Goal: Task Accomplishment & Management: Complete application form

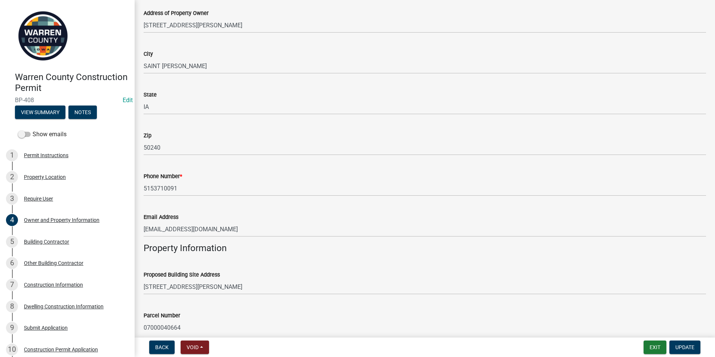
scroll to position [37, 0]
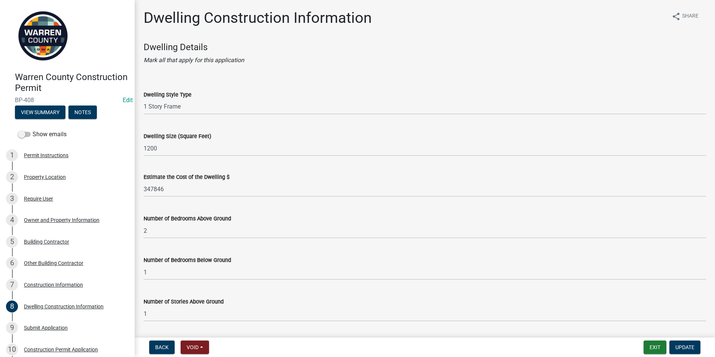
select select "6be2891c-b014-4eb5-8316-9de7191813e4"
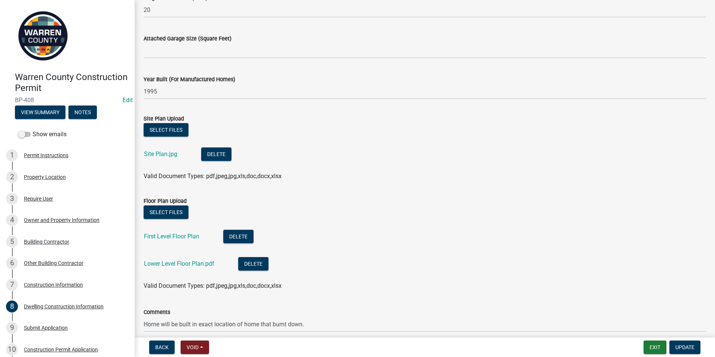
scroll to position [497, 0]
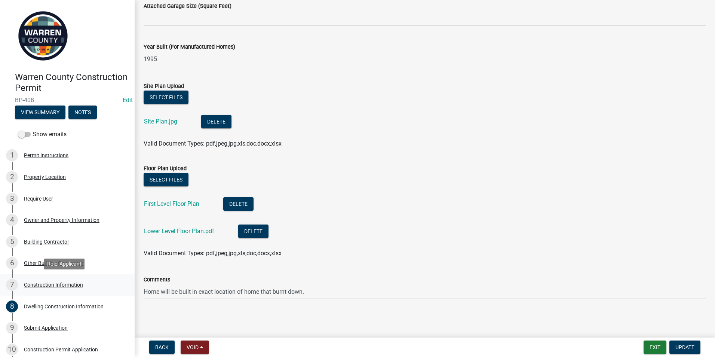
click at [46, 282] on div "Construction Information" at bounding box center [53, 284] width 59 height 5
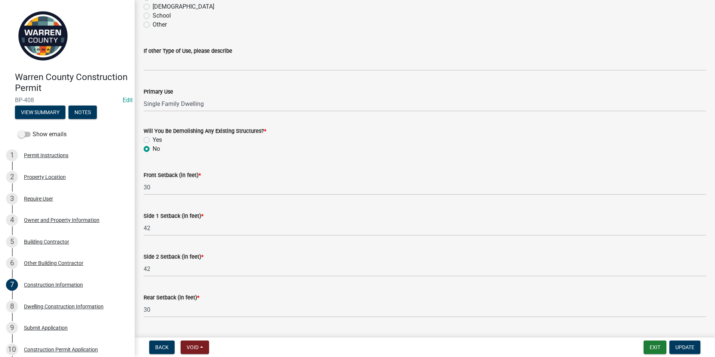
scroll to position [226, 0]
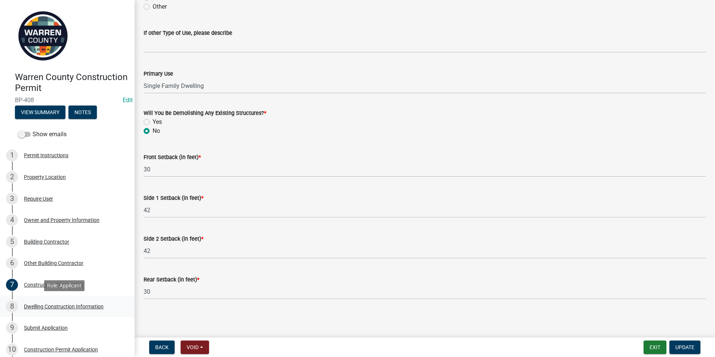
click at [48, 304] on div "Dwelling Construction Information" at bounding box center [64, 306] width 80 height 5
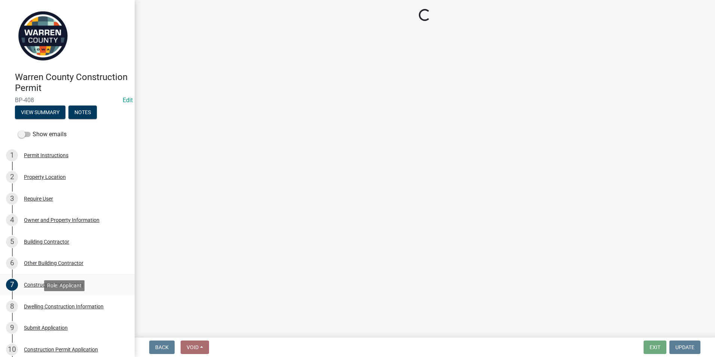
select select "6be2891c-b014-4eb5-8316-9de7191813e4"
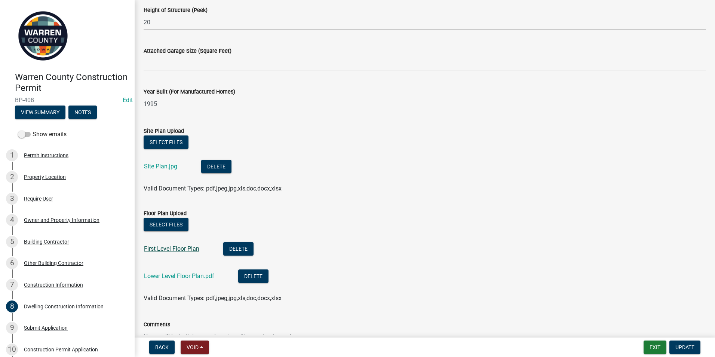
scroll to position [497, 0]
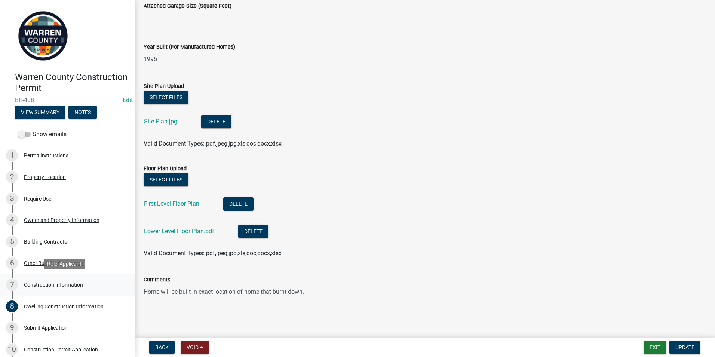
click at [37, 283] on div "Construction Information" at bounding box center [53, 284] width 59 height 5
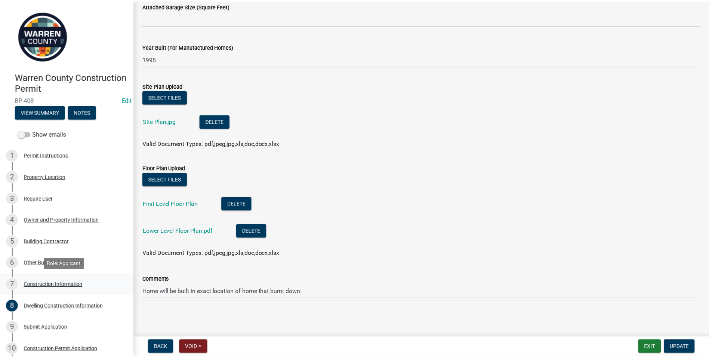
scroll to position [0, 0]
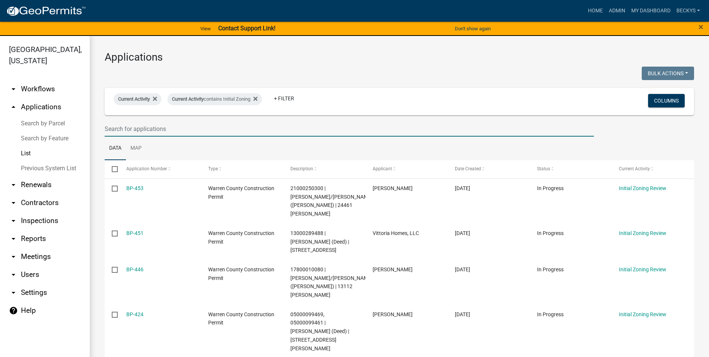
click at [114, 130] on input "text" at bounding box center [349, 128] width 489 height 15
click at [111, 128] on input "text" at bounding box center [349, 128] width 489 height 15
click at [108, 127] on input "text" at bounding box center [349, 128] width 489 height 15
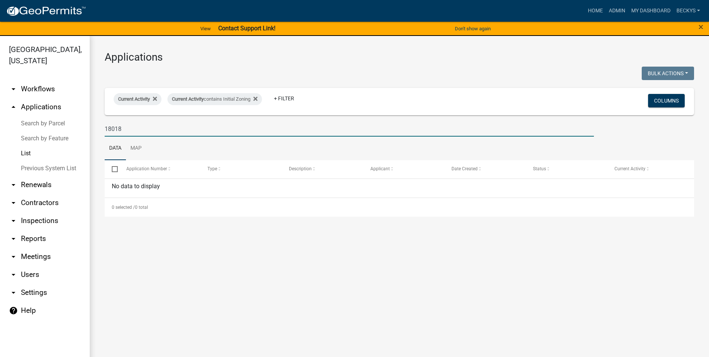
click at [32, 146] on link "List" at bounding box center [45, 153] width 90 height 15
drag, startPoint x: 126, startPoint y: 128, endPoint x: 95, endPoint y: 129, distance: 30.7
click at [95, 129] on div "Applications Bulk Actions Void Expire Lock Withdraw Current Activity Current Ac…" at bounding box center [400, 134] width 620 height 196
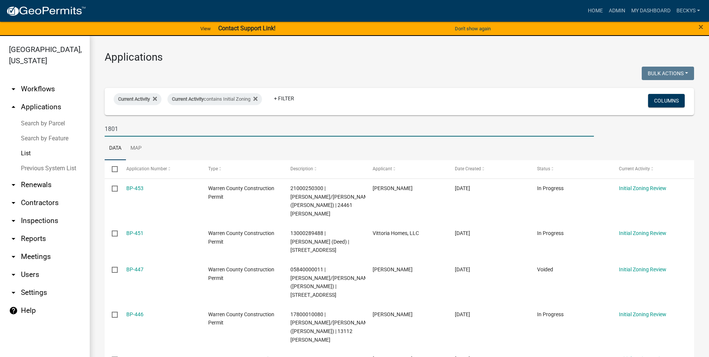
type input "18018"
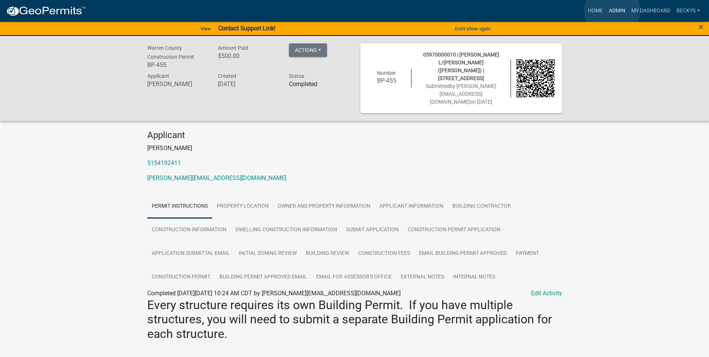
click at [612, 10] on link "Admin" at bounding box center [617, 11] width 22 height 14
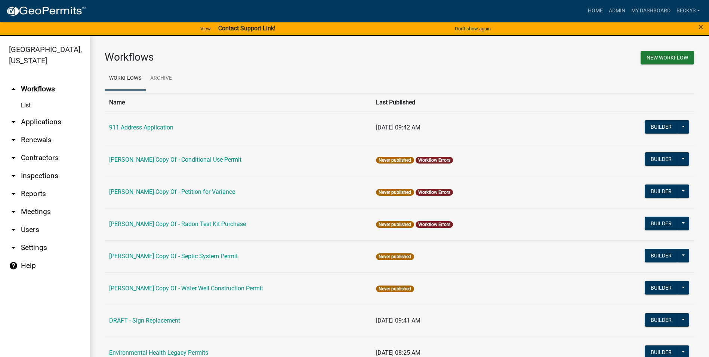
click at [27, 98] on link "List" at bounding box center [45, 105] width 90 height 15
click at [24, 98] on link "List" at bounding box center [45, 105] width 90 height 15
click at [34, 113] on link "arrow_drop_down Applications" at bounding box center [45, 122] width 90 height 18
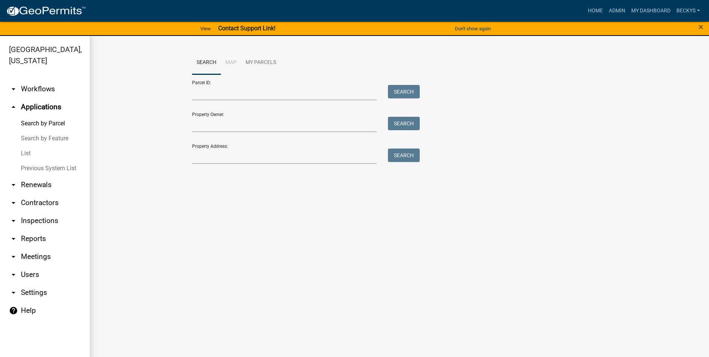
click at [30, 146] on link "List" at bounding box center [45, 153] width 90 height 15
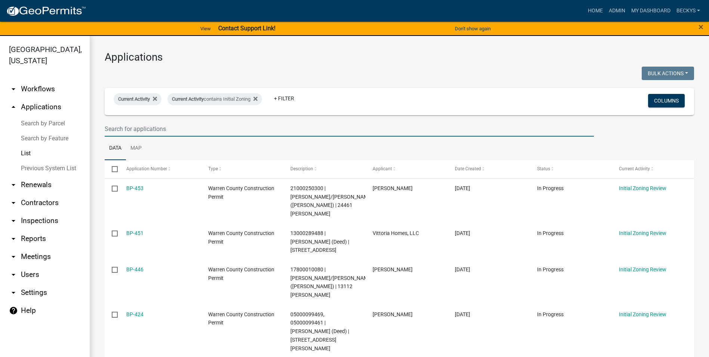
click at [116, 130] on input "text" at bounding box center [349, 128] width 489 height 15
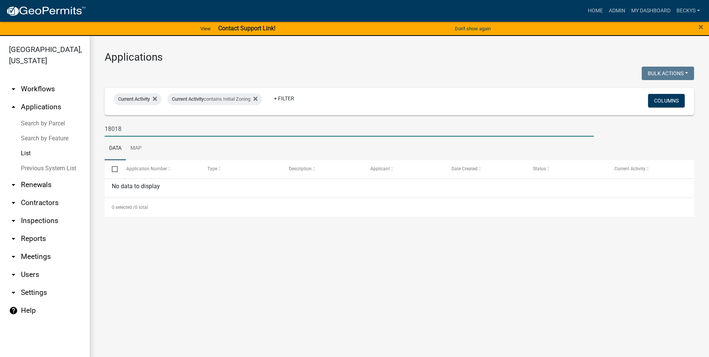
drag, startPoint x: 125, startPoint y: 128, endPoint x: 97, endPoint y: 116, distance: 30.8
click at [101, 126] on div "18018" at bounding box center [349, 128] width 501 height 15
type input "Johnson, Tyler"
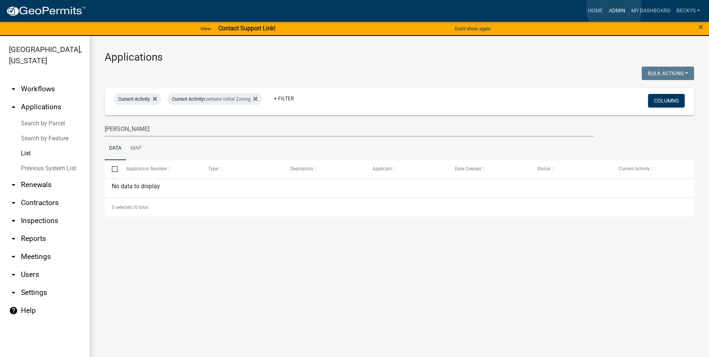
click at [614, 8] on link "Admin" at bounding box center [617, 11] width 22 height 14
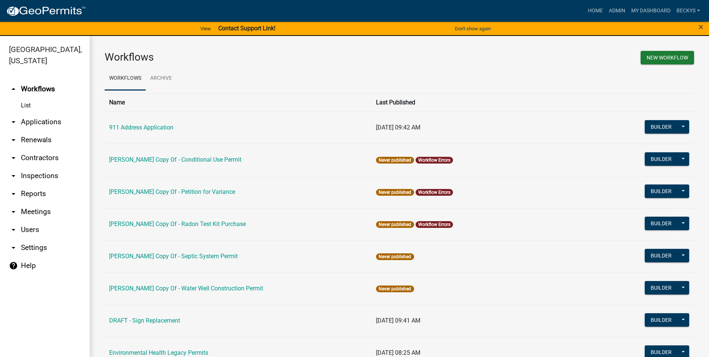
click at [24, 113] on link "arrow_drop_down Applications" at bounding box center [45, 122] width 90 height 18
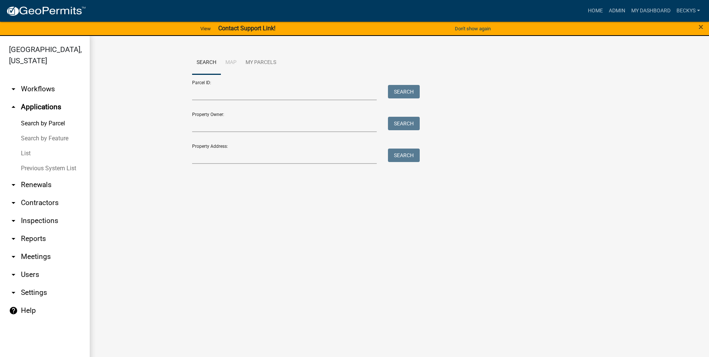
click at [27, 146] on link "List" at bounding box center [45, 153] width 90 height 15
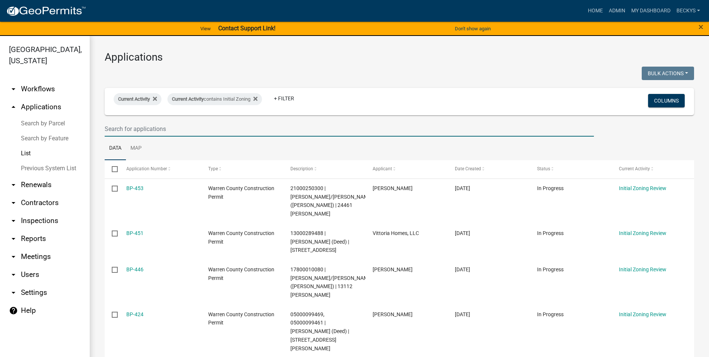
click at [108, 127] on input "text" at bounding box center [349, 128] width 489 height 15
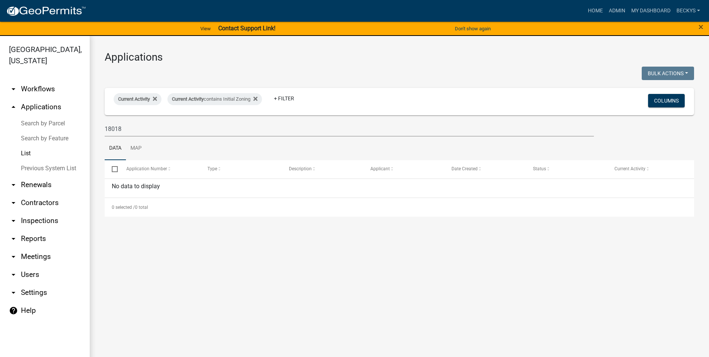
click at [30, 146] on link "List" at bounding box center [45, 153] width 90 height 15
drag, startPoint x: 123, startPoint y: 128, endPoint x: 82, endPoint y: 124, distance: 40.6
click at [83, 124] on div "Warren County, Iowa arrow_drop_down Workflows List arrow_drop_up Applications S…" at bounding box center [354, 201] width 709 height 330
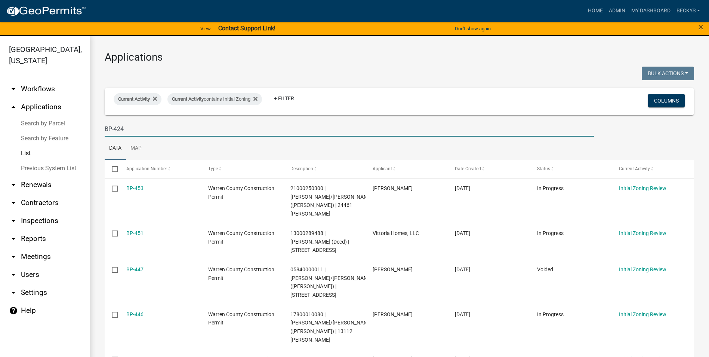
type input "BP-424"
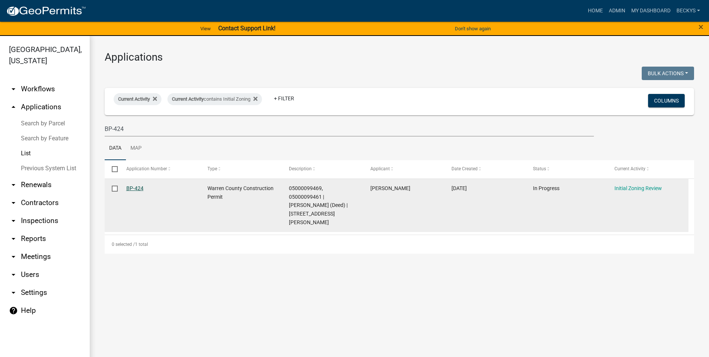
click at [139, 187] on link "BP-424" at bounding box center [134, 188] width 17 height 6
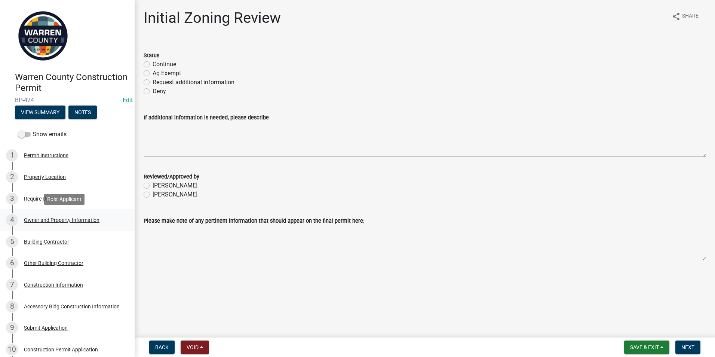
click at [44, 218] on div "Owner and Property Information" at bounding box center [62, 219] width 76 height 5
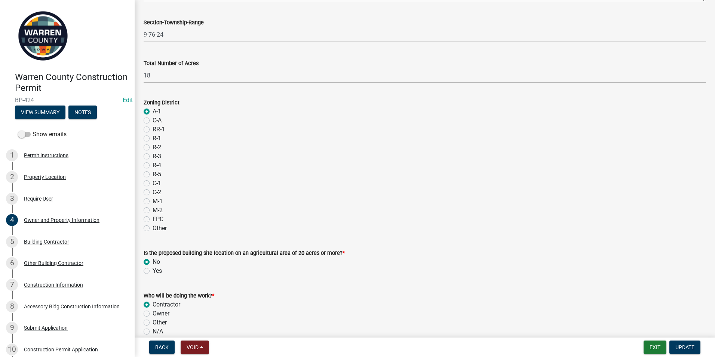
scroll to position [584, 0]
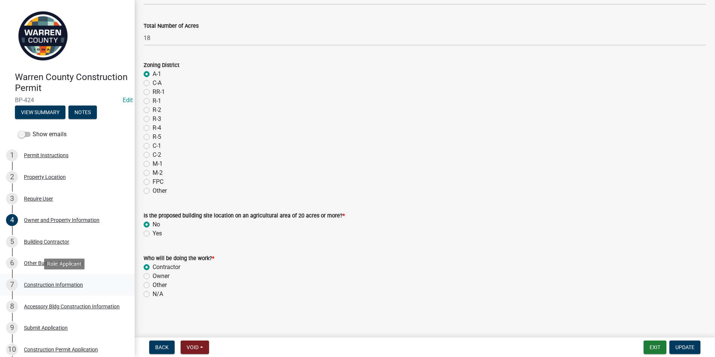
click at [41, 282] on div "Construction Information" at bounding box center [53, 284] width 59 height 5
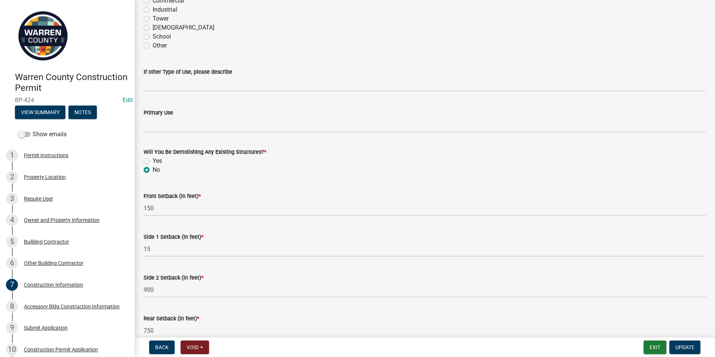
scroll to position [226, 0]
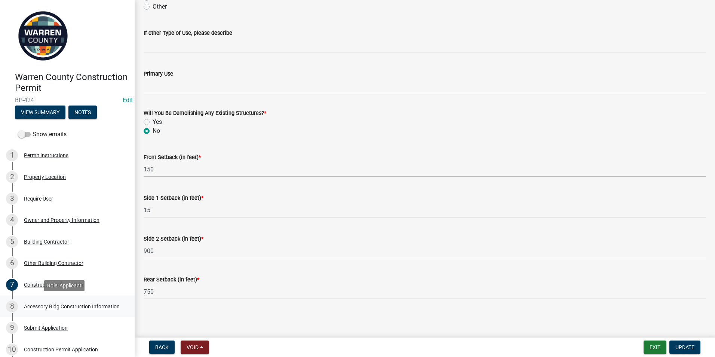
click at [47, 304] on div "Accessory Bldg Construction Information" at bounding box center [72, 306] width 96 height 5
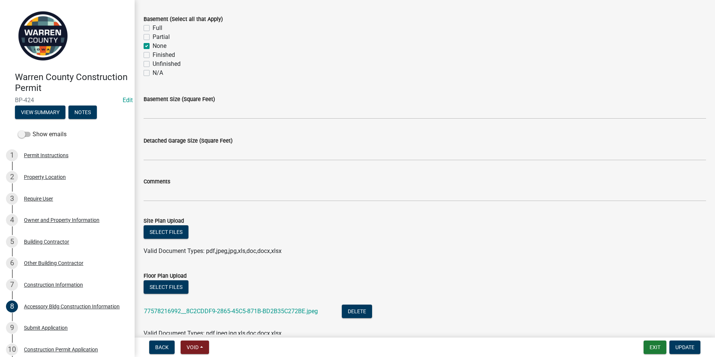
scroll to position [299, 0]
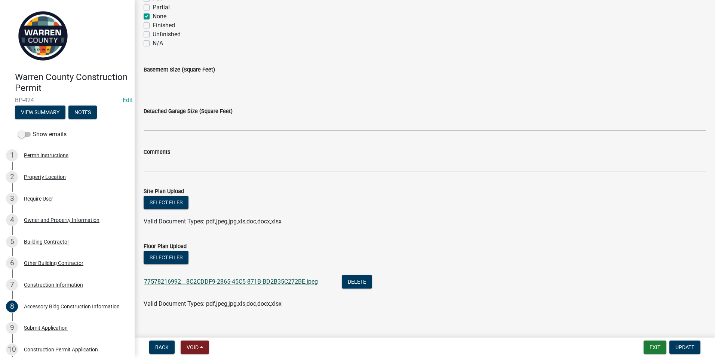
click at [179, 282] on link "77578216992__8C2CDDF9-2865-45C5-871B-BD2B35C272BE.jpeg" at bounding box center [231, 281] width 174 height 7
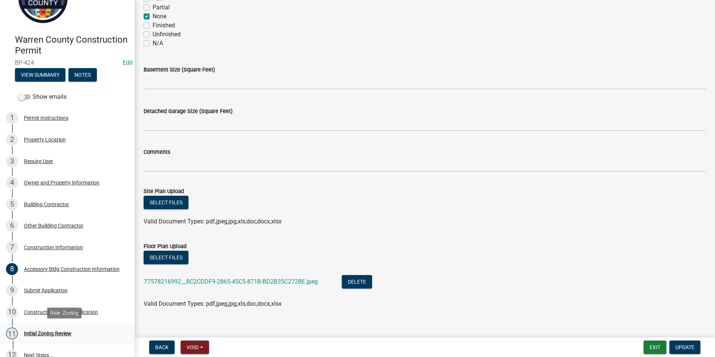
click at [50, 329] on div "11 Initial Zoning Review" at bounding box center [64, 333] width 117 height 12
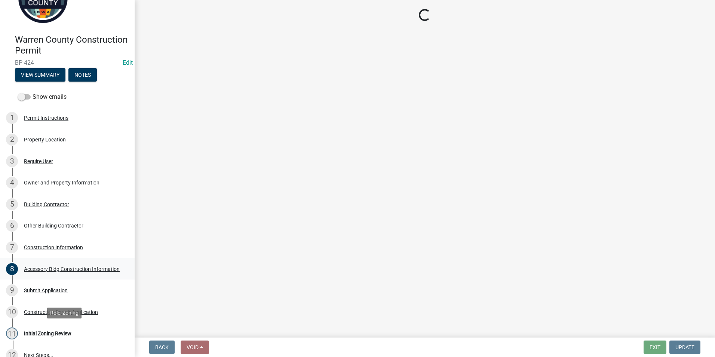
scroll to position [0, 0]
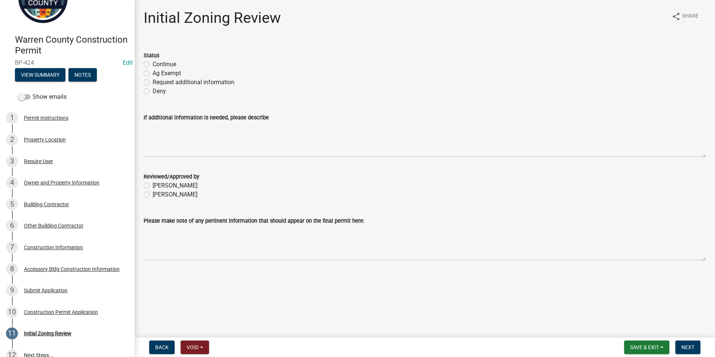
drag, startPoint x: 147, startPoint y: 81, endPoint x: 147, endPoint y: 135, distance: 54.2
click at [153, 81] on label "Request additional information" at bounding box center [194, 82] width 82 height 9
click at [153, 81] on input "Request additional information" at bounding box center [155, 80] width 5 height 5
radio input "true"
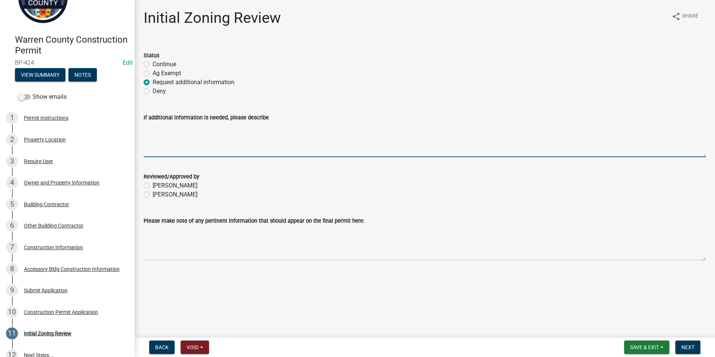
click at [147, 126] on textarea "If additional information is needed, please describe" at bounding box center [425, 139] width 562 height 35
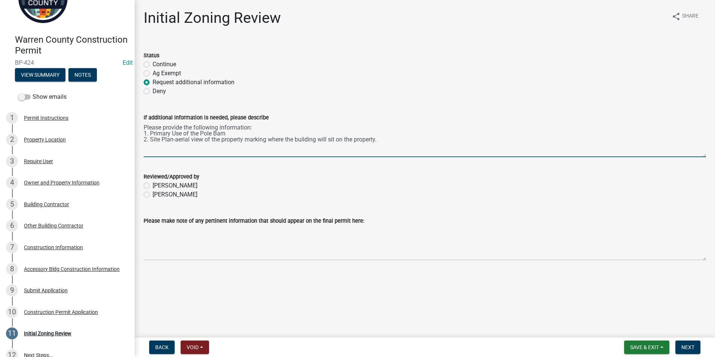
drag, startPoint x: 222, startPoint y: 139, endPoint x: 245, endPoint y: 141, distance: 22.9
click at [245, 141] on textarea "Please provide the following information: 1. Primary Use of the Pole Barn 2. Si…" at bounding box center [425, 139] width 562 height 35
type textarea "Please provide the following information: 1. Primary Use of the Pole Barn 2. Si…"
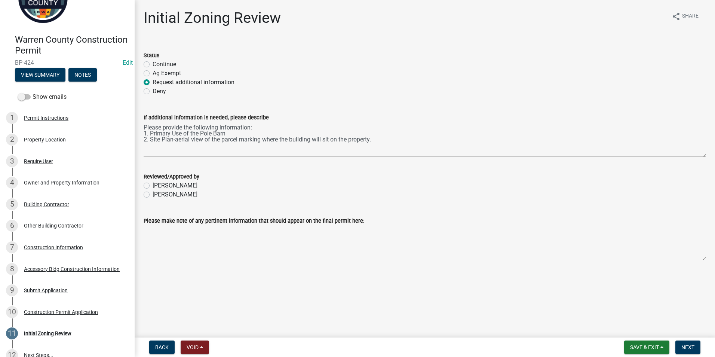
click at [153, 193] on label "Becky Schultz" at bounding box center [175, 194] width 45 height 9
click at [153, 193] on input "Becky Schultz" at bounding box center [155, 192] width 5 height 5
radio input "true"
click at [689, 344] on span "Next" at bounding box center [687, 347] width 13 height 6
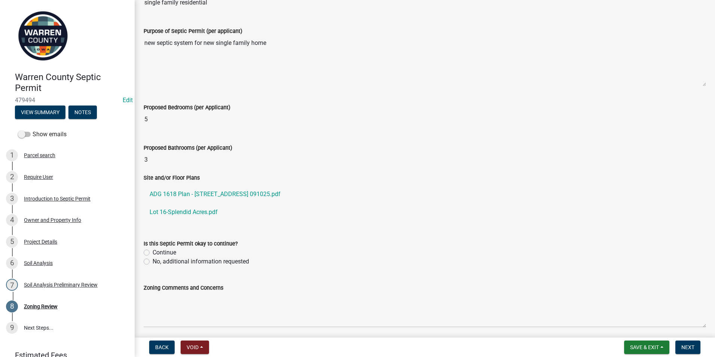
scroll to position [224, 0]
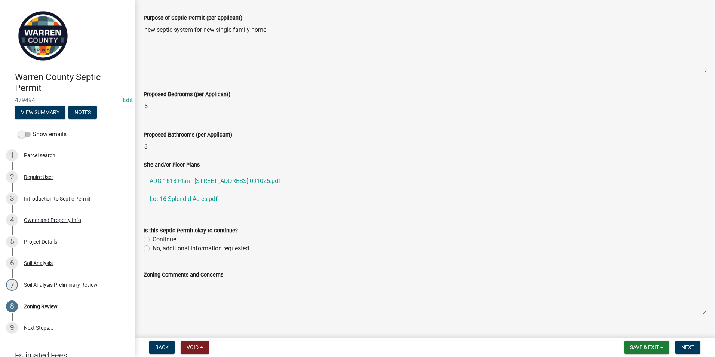
drag, startPoint x: 147, startPoint y: 248, endPoint x: 150, endPoint y: 279, distance: 31.5
click at [153, 248] on label "No, additional information requested" at bounding box center [201, 248] width 96 height 9
click at [153, 248] on input "No, additional information requested" at bounding box center [155, 246] width 5 height 5
radio input "true"
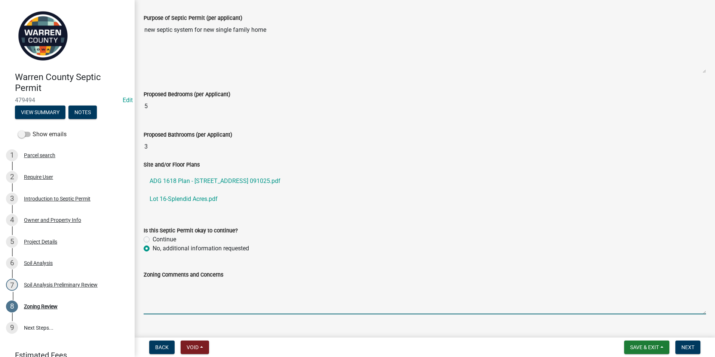
click at [150, 284] on textarea "Zoning Comments and Concerns" at bounding box center [425, 296] width 562 height 35
type textarea "Zoning has not received a building permit application."
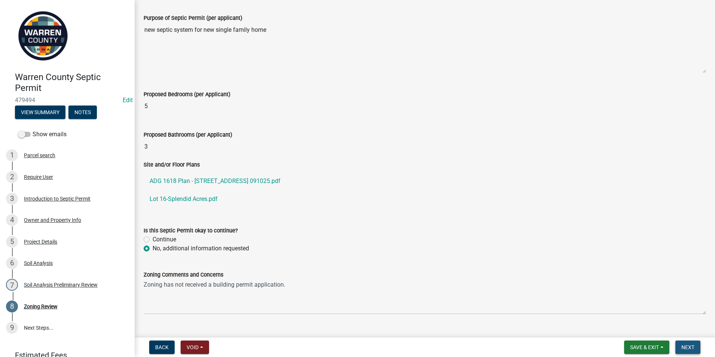
click at [686, 344] on span "Next" at bounding box center [687, 347] width 13 height 6
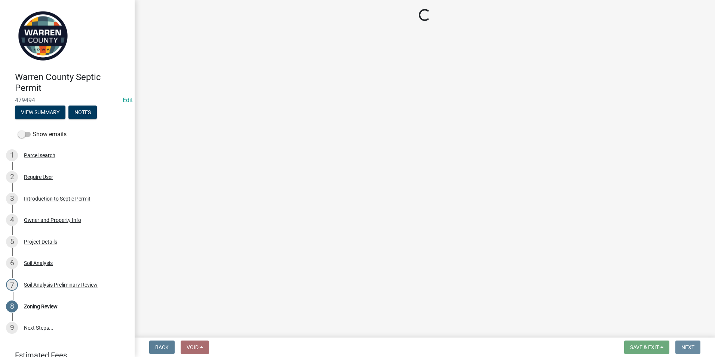
scroll to position [0, 0]
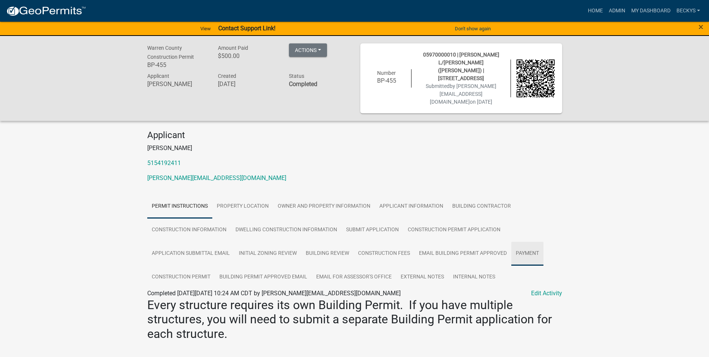
click at [517, 242] on link "Payment" at bounding box center [527, 254] width 32 height 24
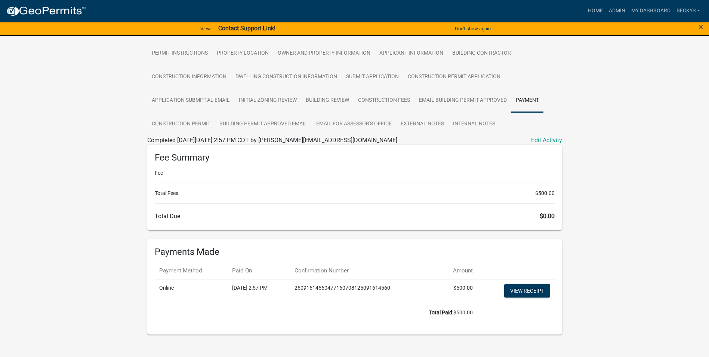
scroll to position [154, 0]
click at [522, 283] on link "View receipt" at bounding box center [527, 289] width 46 height 13
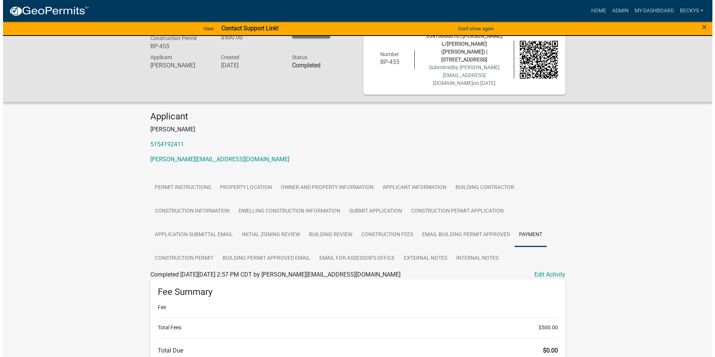
scroll to position [0, 0]
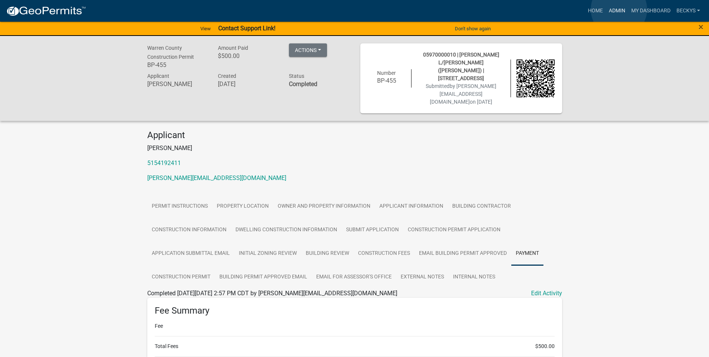
click at [619, 9] on link "Admin" at bounding box center [617, 11] width 22 height 14
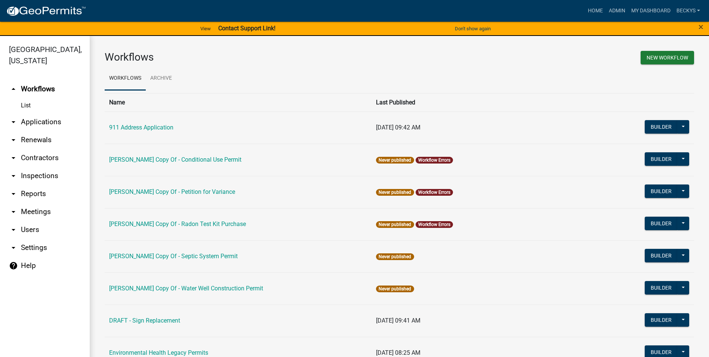
click at [45, 113] on link "arrow_drop_down Applications" at bounding box center [45, 122] width 90 height 18
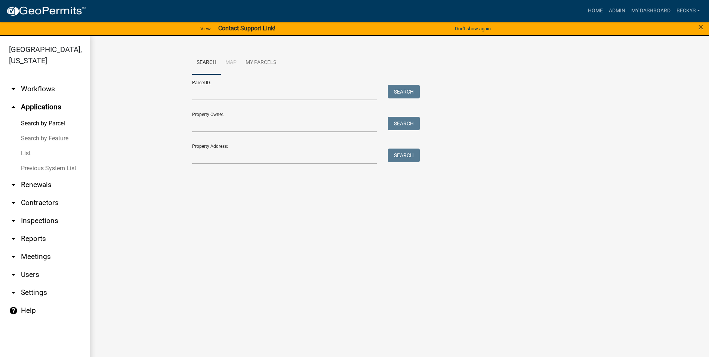
click at [36, 146] on link "List" at bounding box center [45, 153] width 90 height 15
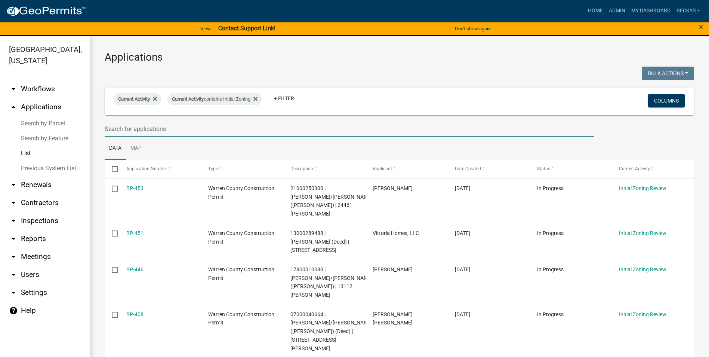
click at [135, 132] on input "text" at bounding box center [349, 128] width 489 height 15
type input "BP-446"
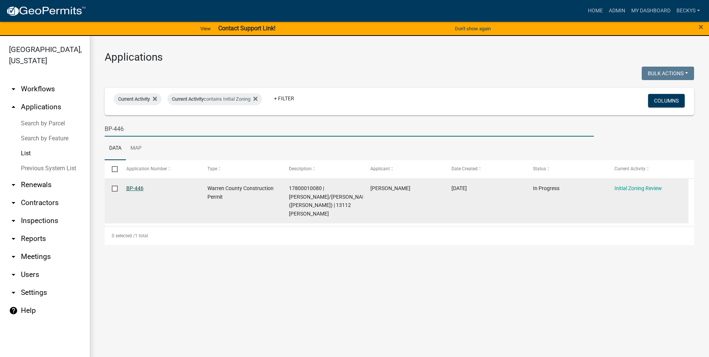
click at [133, 191] on link "BP-446" at bounding box center [134, 188] width 17 height 6
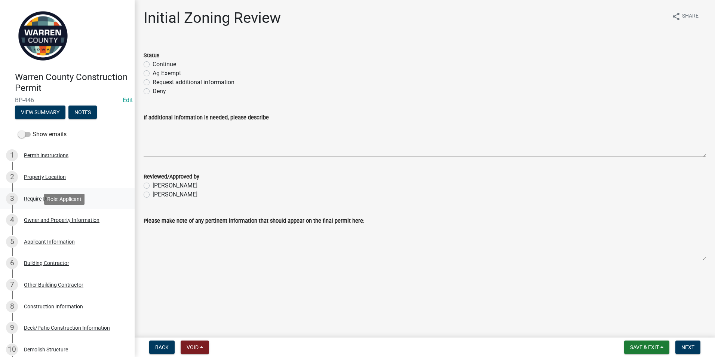
drag, startPoint x: 54, startPoint y: 218, endPoint x: 125, endPoint y: 195, distance: 74.7
click at [54, 218] on div "Owner and Property Information" at bounding box center [62, 219] width 76 height 5
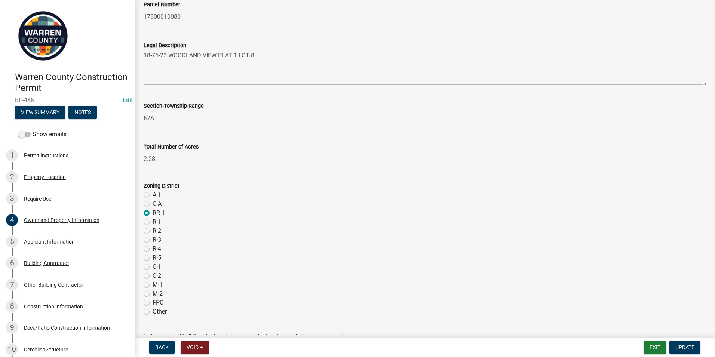
scroll to position [584, 0]
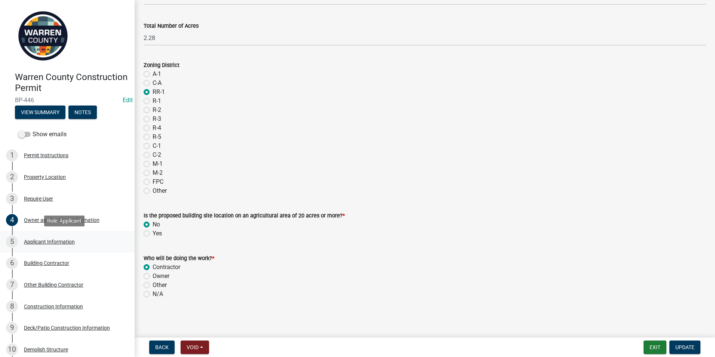
click at [61, 242] on div "Applicant Information" at bounding box center [49, 241] width 51 height 5
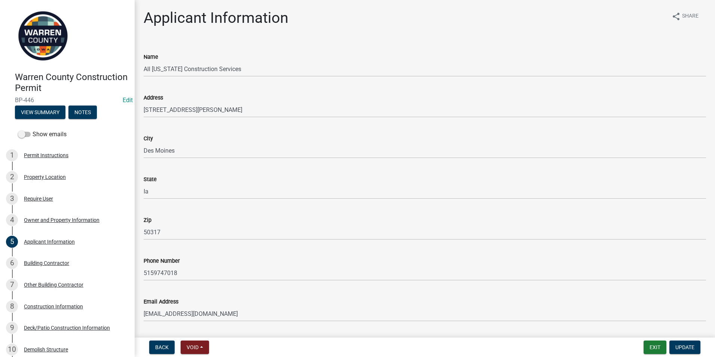
scroll to position [22, 0]
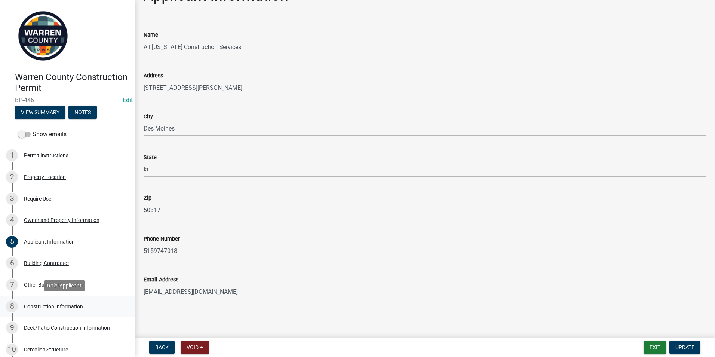
click at [50, 304] on div "Construction Information" at bounding box center [53, 306] width 59 height 5
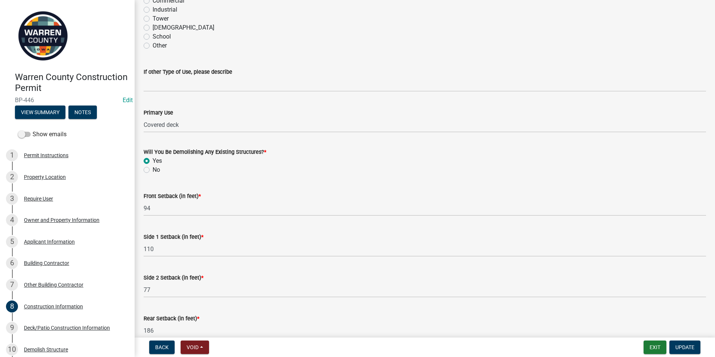
scroll to position [226, 0]
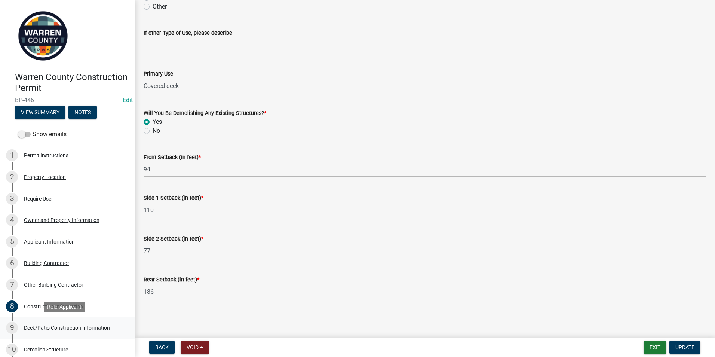
click at [57, 323] on div "9 Deck/Patio Construction Information" at bounding box center [64, 328] width 117 height 12
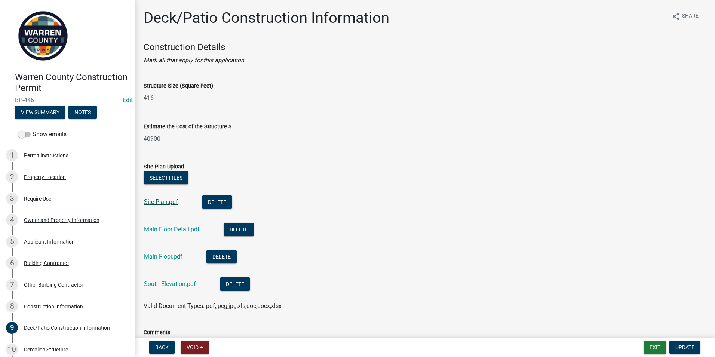
click at [163, 200] on link "Site Plan.pdf" at bounding box center [161, 201] width 34 height 7
click at [158, 228] on link "Main Floor Detail.pdf" at bounding box center [172, 228] width 56 height 7
click at [163, 254] on link "Main Floor.pdf" at bounding box center [163, 256] width 39 height 7
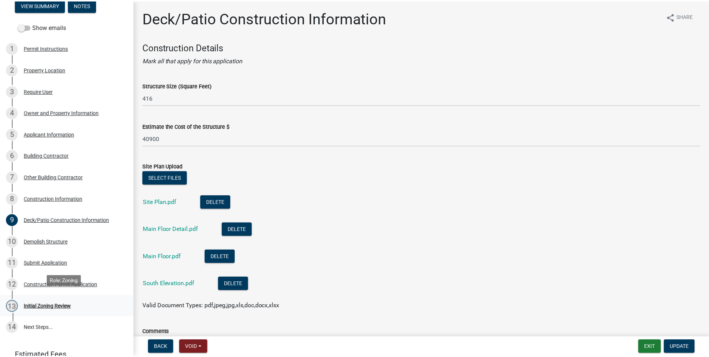
scroll to position [112, 0]
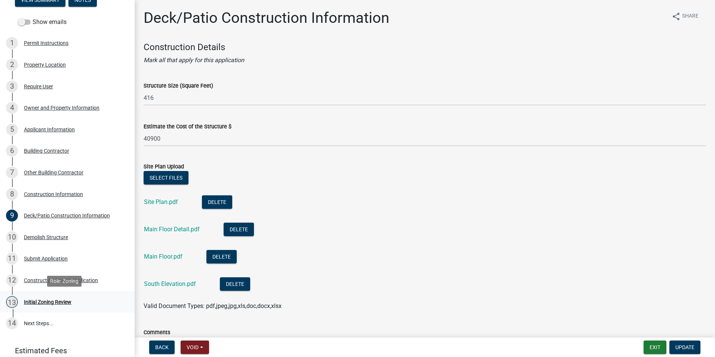
click at [46, 298] on div "13 Initial Zoning Review" at bounding box center [64, 302] width 117 height 12
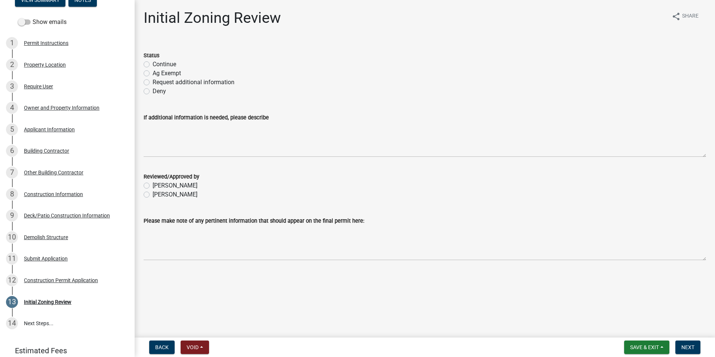
click at [153, 82] on label "Request additional information" at bounding box center [194, 82] width 82 height 9
click at [153, 82] on input "Request additional information" at bounding box center [155, 80] width 5 height 5
radio input "true"
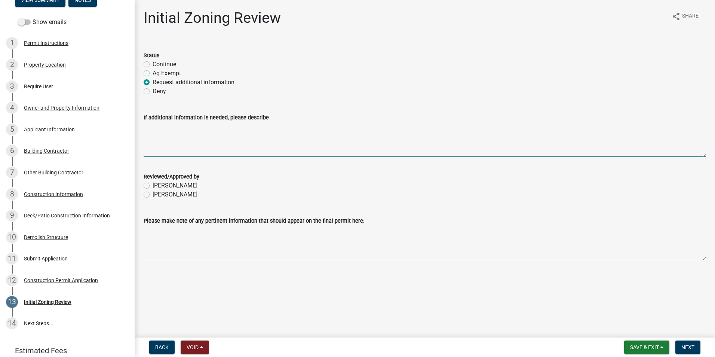
click at [145, 130] on textarea "If additional information is needed, please describe" at bounding box center [425, 139] width 562 height 35
type textarea "Is this an open deck that is covered, or is it completely enclosed (Four Season…"
click at [153, 194] on label "Becky Schultz" at bounding box center [175, 194] width 45 height 9
click at [153, 194] on input "Becky Schultz" at bounding box center [155, 192] width 5 height 5
radio input "true"
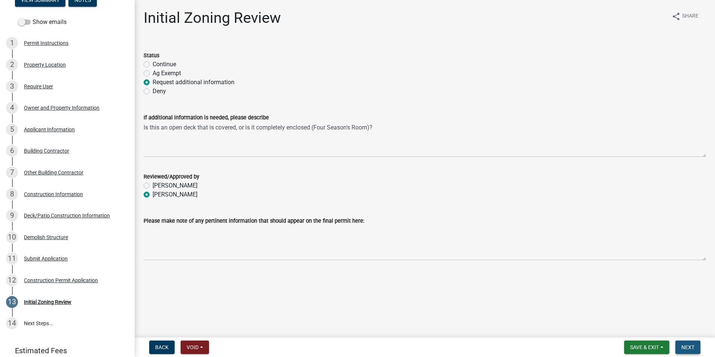
click at [687, 343] on button "Next" at bounding box center [687, 346] width 25 height 13
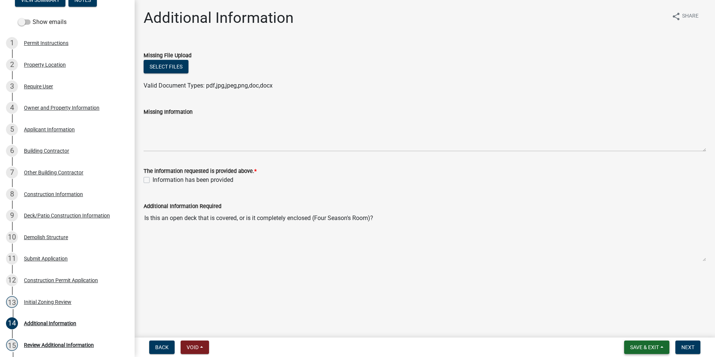
click at [640, 346] on span "Save & Exit" at bounding box center [644, 347] width 29 height 6
click at [635, 333] on button "Save & Exit" at bounding box center [639, 328] width 60 height 18
